Goal: Find specific page/section: Find specific page/section

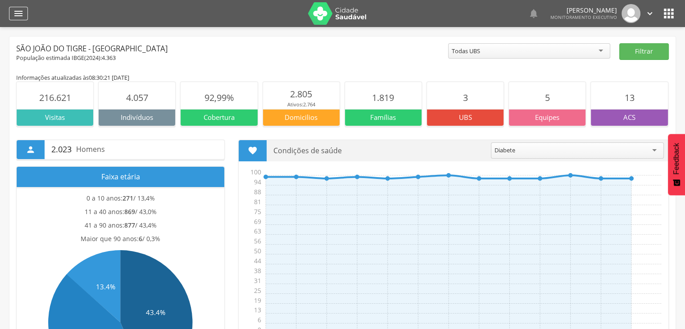
click at [20, 15] on icon "" at bounding box center [18, 13] width 11 height 11
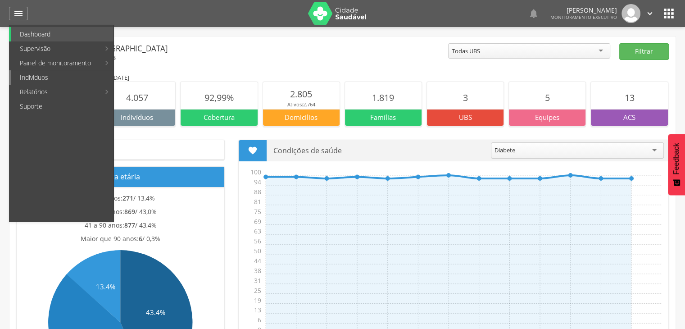
click at [42, 77] on link "Indivíduos" at bounding box center [62, 77] width 103 height 14
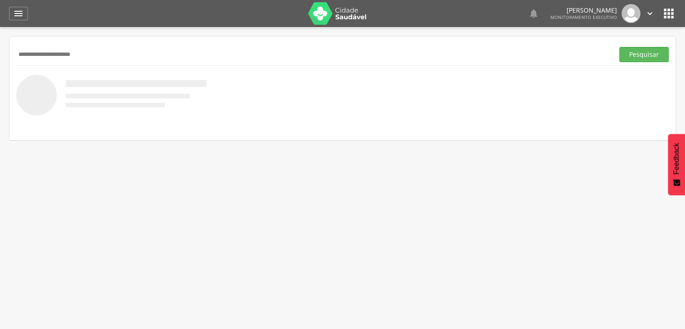
click at [619, 47] on button "Pesquisar" at bounding box center [644, 54] width 50 height 15
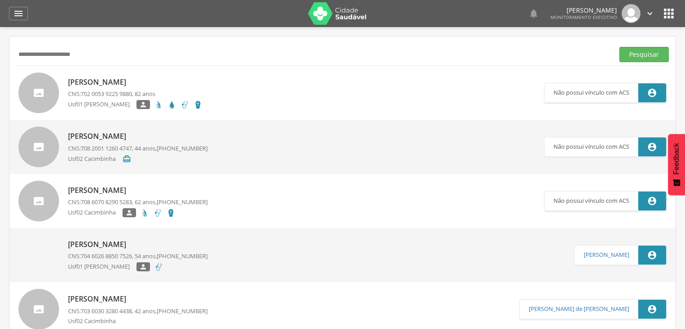
click at [33, 54] on input "**********" at bounding box center [313, 54] width 594 height 15
click at [619, 47] on button "Pesquisar" at bounding box center [644, 54] width 50 height 15
click at [88, 53] on input "**********" at bounding box center [313, 54] width 594 height 15
click at [619, 47] on button "Pesquisar" at bounding box center [644, 54] width 50 height 15
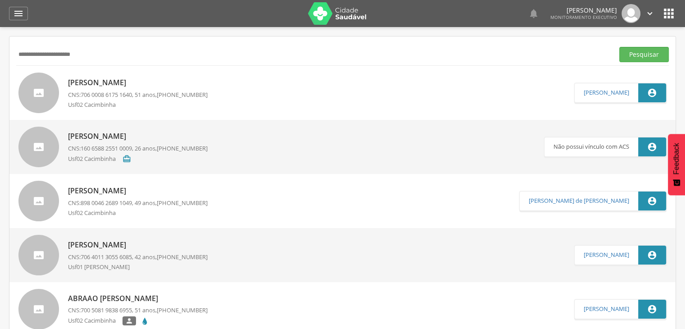
click at [619, 47] on button "Pesquisar" at bounding box center [644, 54] width 50 height 15
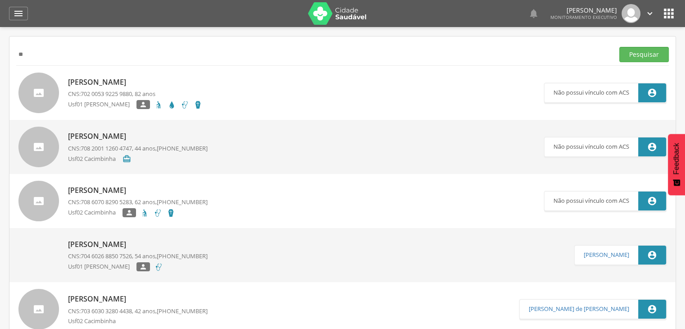
type input "*"
click at [619, 47] on button "Pesquisar" at bounding box center [644, 54] width 50 height 15
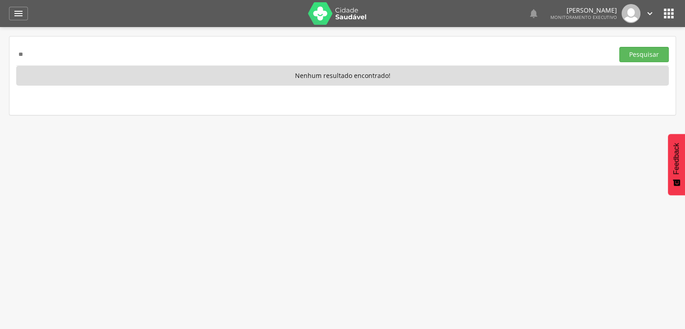
type input "*"
type input "**********"
click at [619, 47] on button "Pesquisar" at bounding box center [644, 54] width 50 height 15
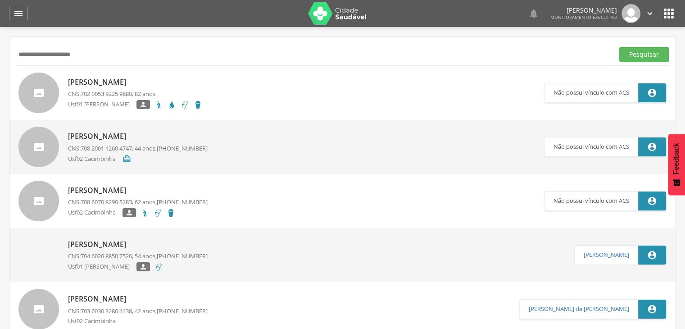
drag, startPoint x: 88, startPoint y: 53, endPoint x: 0, endPoint y: 65, distance: 88.6
click at [0, 65] on div " Supervisão  Distritos  Ubs Coordenador: - São João do Tigre / PB Intervalo …" at bounding box center [342, 191] width 685 height 329
paste input "**********"
click at [619, 47] on button "Pesquisar" at bounding box center [644, 54] width 50 height 15
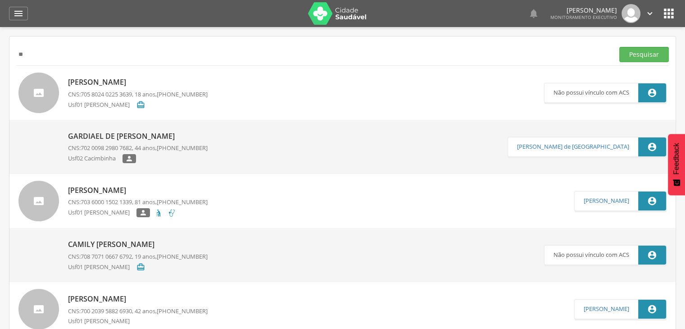
type input "*"
paste input "**********"
click at [619, 47] on button "Pesquisar" at bounding box center [644, 54] width 50 height 15
type input "*"
click at [619, 47] on button "Pesquisar" at bounding box center [644, 54] width 50 height 15
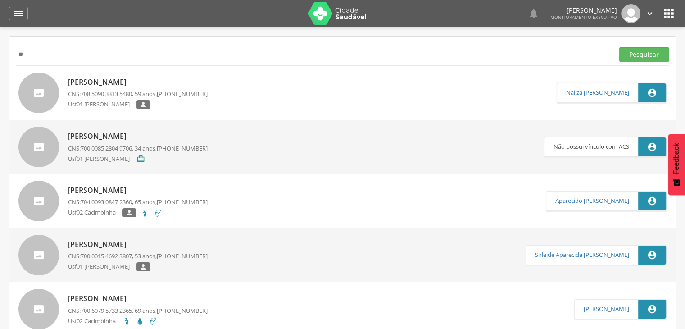
type input "*"
click at [655, 51] on button "Pesquisar" at bounding box center [644, 54] width 50 height 15
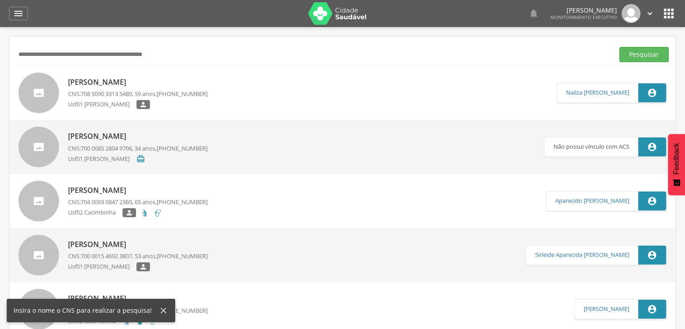
click at [671, 16] on icon "" at bounding box center [668, 13] width 14 height 14
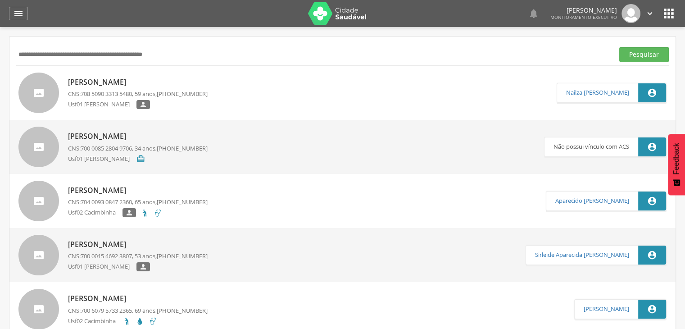
click at [646, 11] on icon "" at bounding box center [650, 14] width 10 height 10
